Goal: Entertainment & Leisure: Consume media (video, audio)

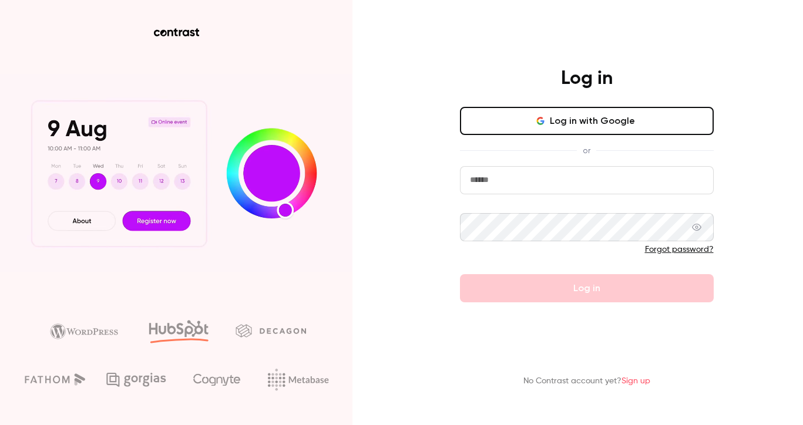
type input "**********"
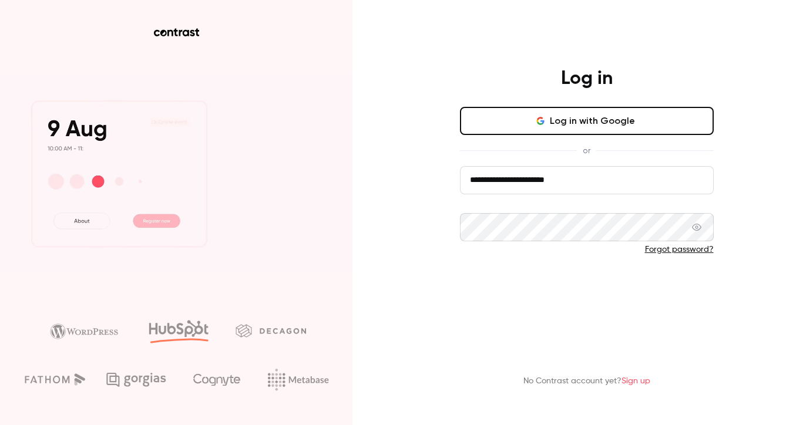
click at [550, 298] on button "Log in" at bounding box center [587, 288] width 254 height 28
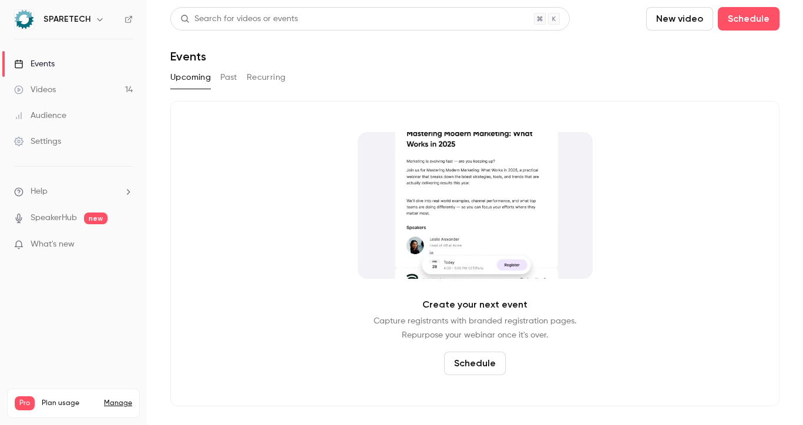
click at [233, 73] on button "Past" at bounding box center [228, 77] width 17 height 19
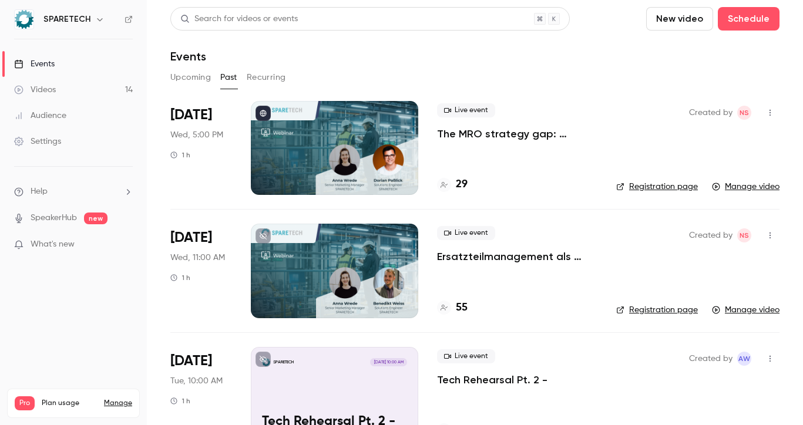
click at [300, 129] on div at bounding box center [334, 148] width 167 height 94
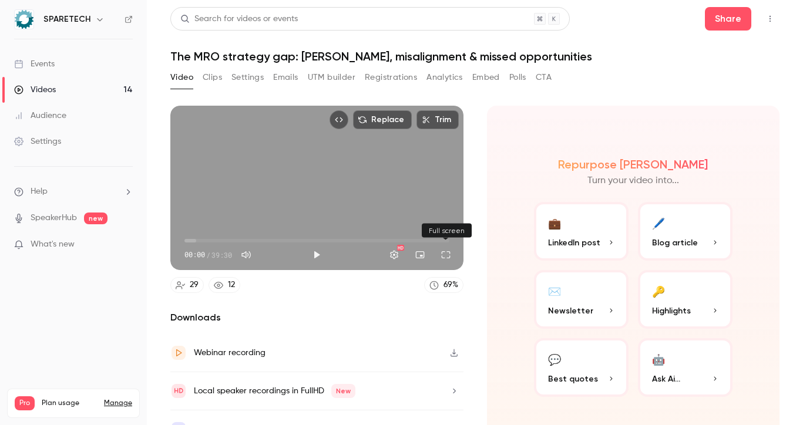
click at [453, 256] on button "Full screen" at bounding box center [445, 254] width 23 height 23
click at [450, 252] on button "Full screen" at bounding box center [445, 254] width 23 height 23
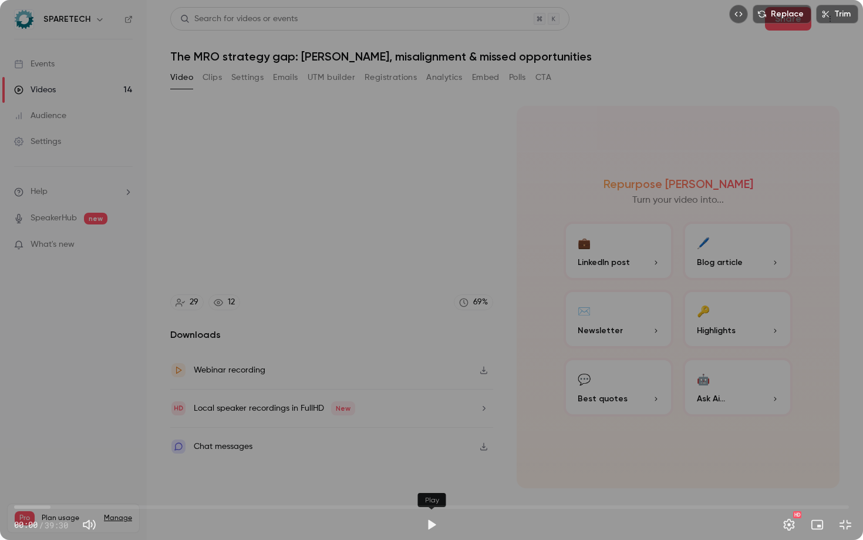
click at [435, 425] on button "Play" at bounding box center [431, 524] width 23 height 23
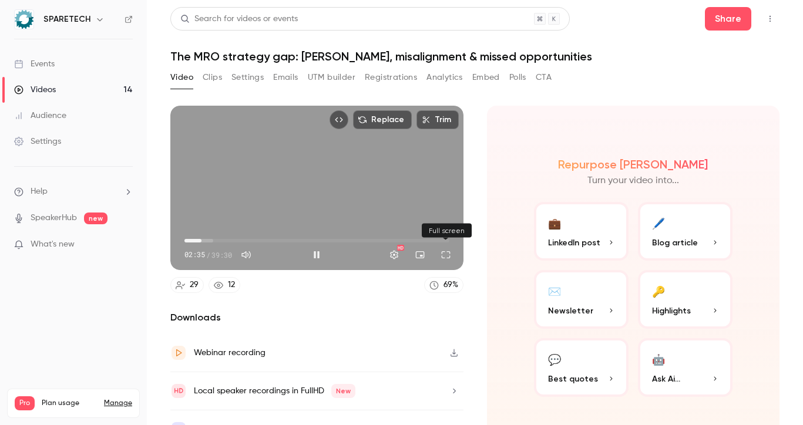
click at [444, 260] on button "Full screen" at bounding box center [445, 254] width 23 height 23
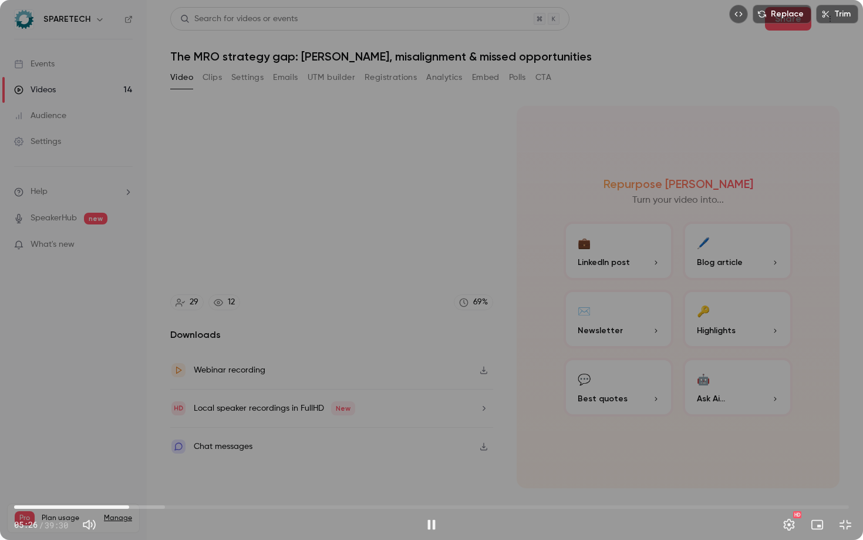
click at [48, 425] on span "05:26" at bounding box center [431, 506] width 835 height 19
click at [113, 425] on span "04:41" at bounding box center [431, 506] width 835 height 19
click at [622, 279] on div "Replace Trim 04:42 04:42 / 39:30 HD" at bounding box center [431, 270] width 863 height 540
click at [662, 265] on div "Replace Trim 04:43 04:43 / 39:30 HD" at bounding box center [431, 270] width 863 height 540
click at [591, 266] on div "Replace Trim 29:09 29:09 / 39:30 HD" at bounding box center [431, 270] width 863 height 540
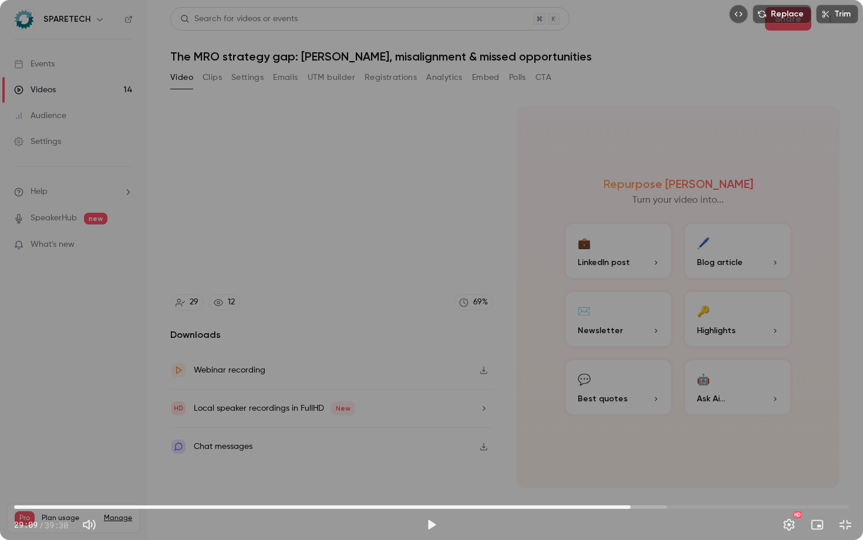
click at [508, 192] on div "Replace Trim 29:09 29:09 / 39:30 HD" at bounding box center [431, 270] width 863 height 540
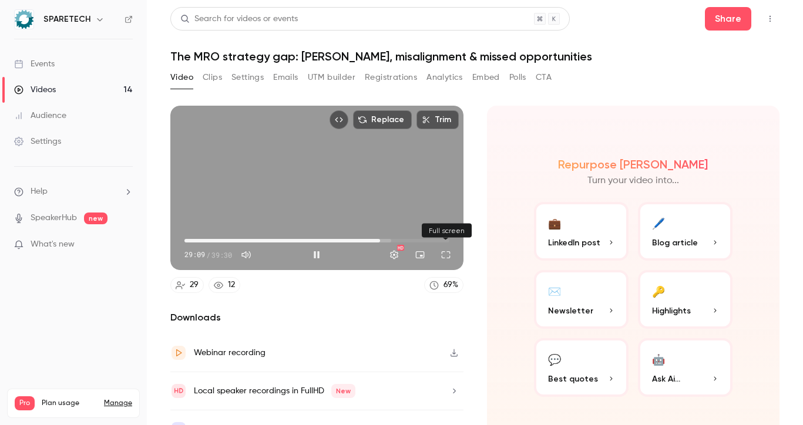
click at [440, 252] on button "Full screen" at bounding box center [445, 254] width 23 height 23
click at [445, 254] on button "Full screen" at bounding box center [445, 254] width 23 height 23
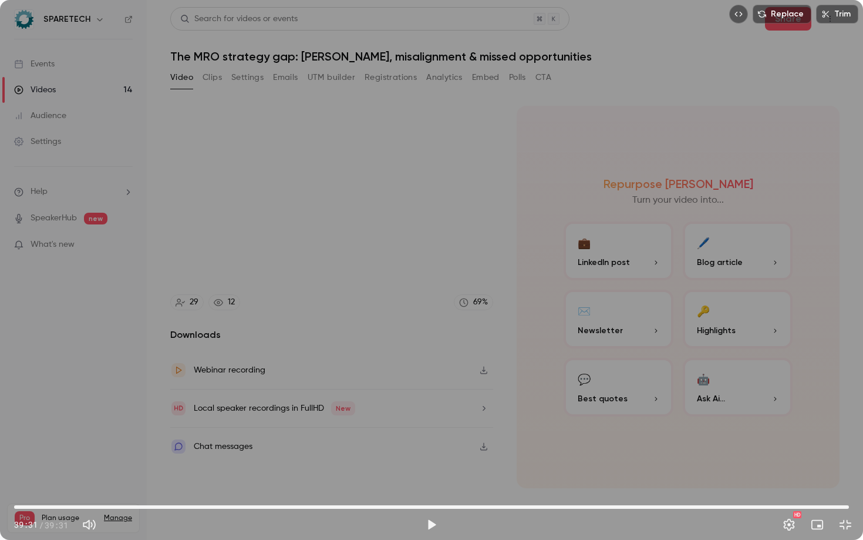
click at [29, 425] on span "39:31" at bounding box center [431, 506] width 835 height 19
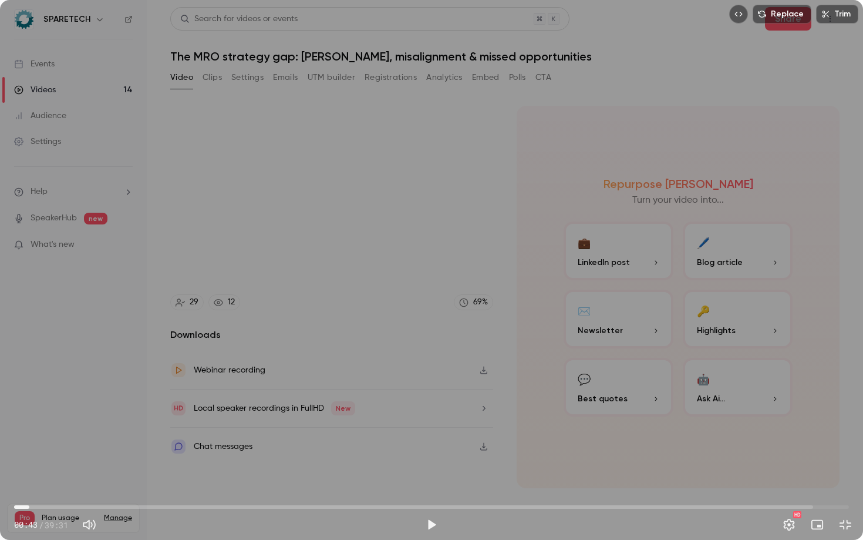
click at [284, 420] on div "Replace Trim 00:43 00:43 / 39:31 HD" at bounding box center [431, 270] width 863 height 540
click at [53, 425] on span "00:52" at bounding box center [431, 506] width 835 height 19
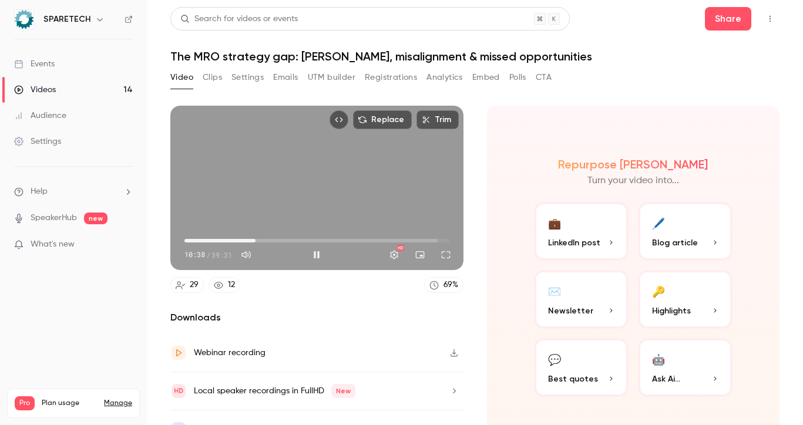
type input "*****"
click at [291, 177] on div "Replace Trim 10:38 10:38 / 39:31 HD" at bounding box center [316, 188] width 293 height 164
